Goal: Task Accomplishment & Management: Use online tool/utility

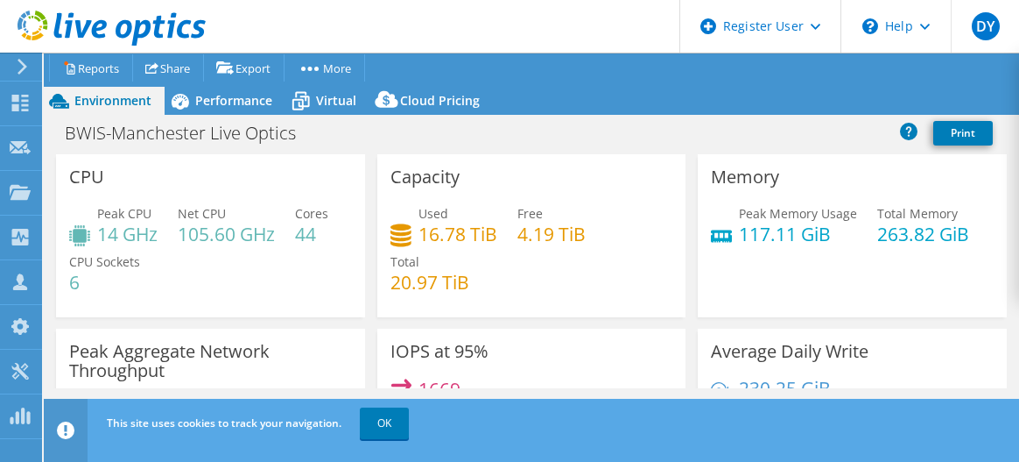
select select "USD"
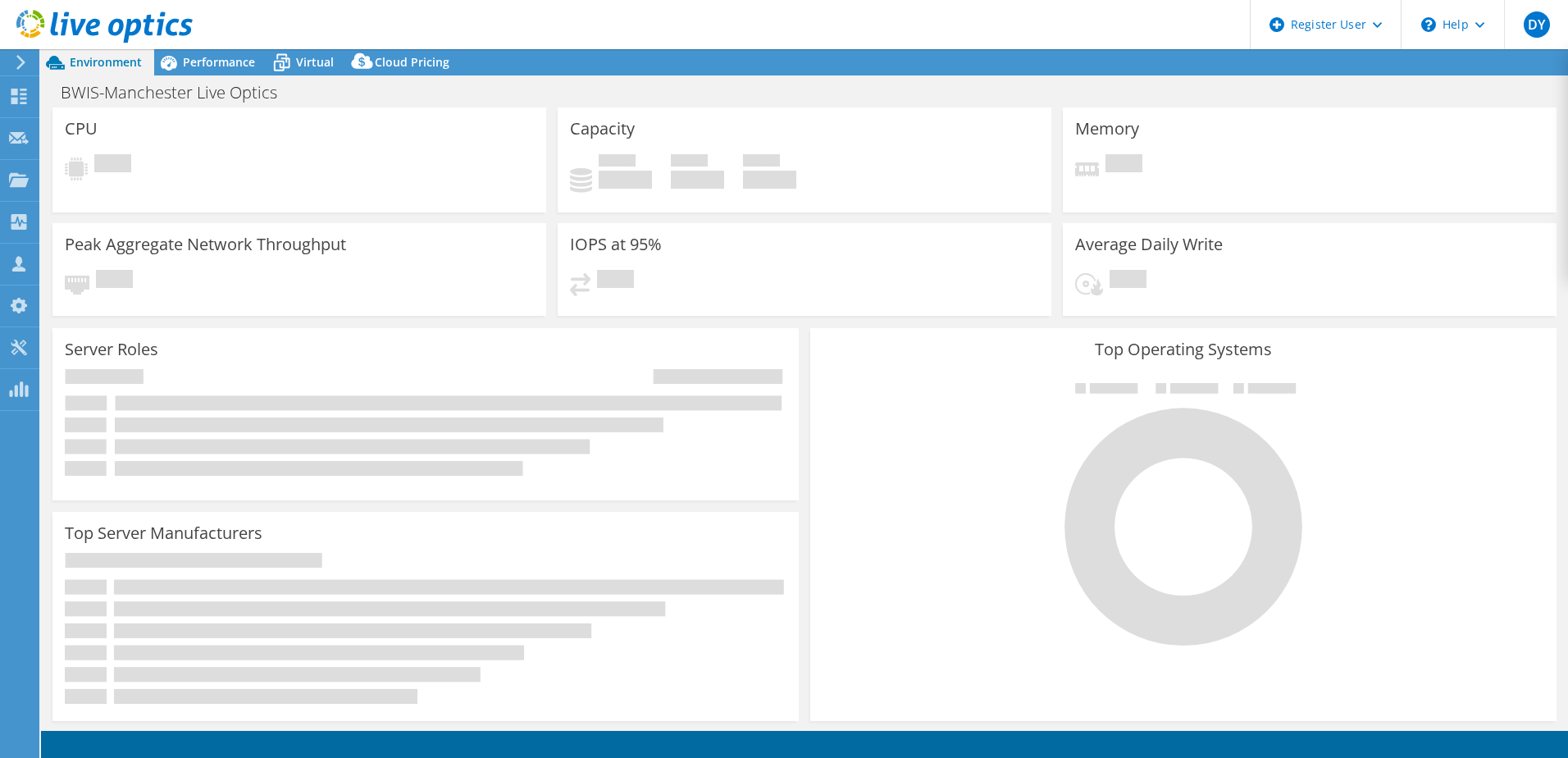
select select "USD"
